Goal: Transaction & Acquisition: Purchase product/service

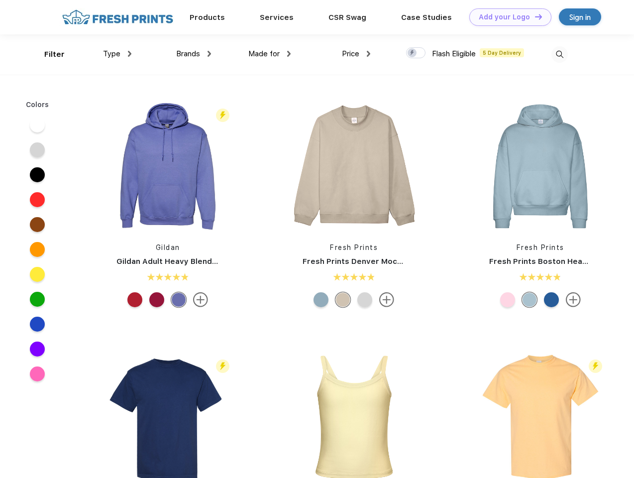
click at [507, 17] on link "Add your Logo Design Tool" at bounding box center [510, 16] width 82 height 17
click at [0, 0] on div "Design Tool" at bounding box center [0, 0] width 0 height 0
click at [534, 16] on link "Add your Logo Design Tool" at bounding box center [510, 16] width 82 height 17
click at [48, 54] on div "Filter" at bounding box center [54, 54] width 20 height 11
click at [117, 54] on span "Type" at bounding box center [111, 53] width 17 height 9
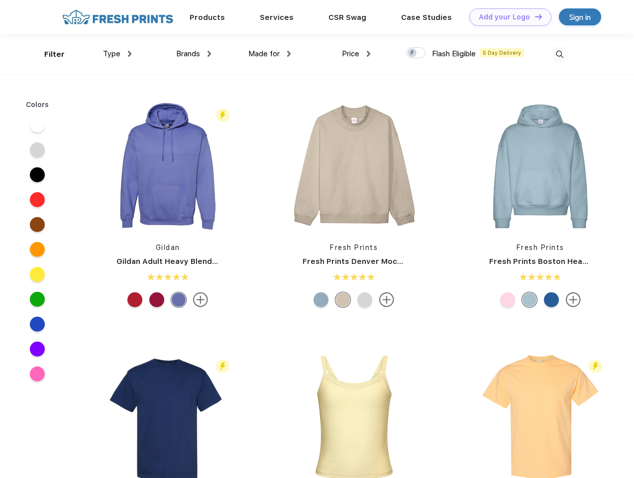
click at [194, 54] on span "Brands" at bounding box center [188, 53] width 24 height 9
click at [270, 54] on span "Made for" at bounding box center [263, 53] width 31 height 9
click at [356, 54] on span "Price" at bounding box center [350, 53] width 17 height 9
click at [416, 53] on div at bounding box center [415, 52] width 19 height 11
click at [413, 53] on input "checkbox" at bounding box center [409, 50] width 6 height 6
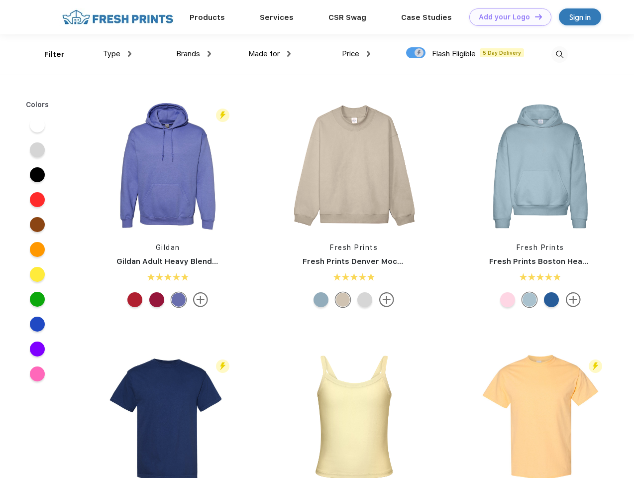
click at [560, 54] on img at bounding box center [560, 54] width 16 height 16
